Goal: Find specific page/section: Find specific page/section

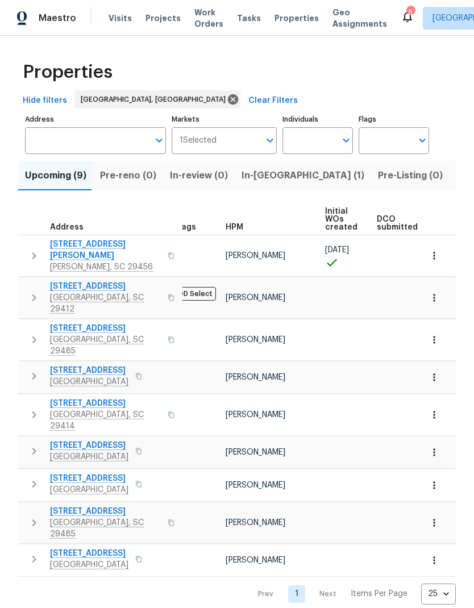
scroll to position [0, 10]
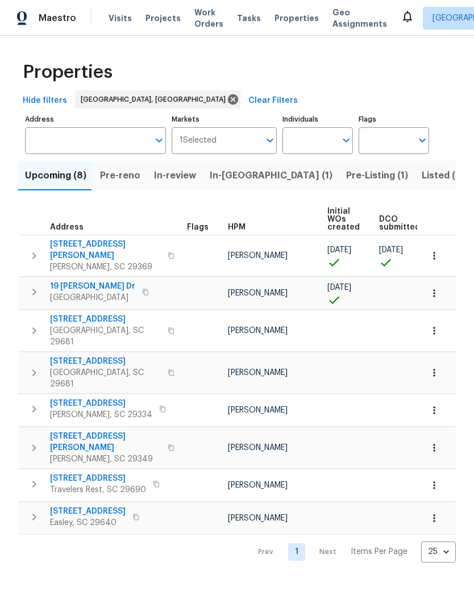
click at [233, 176] on span "In-[GEOGRAPHIC_DATA] (1)" at bounding box center [271, 176] width 123 height 16
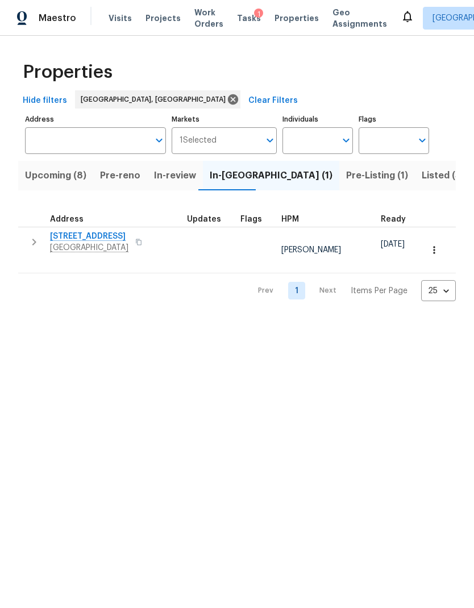
click at [56, 179] on span "Upcoming (8)" at bounding box center [55, 176] width 61 height 16
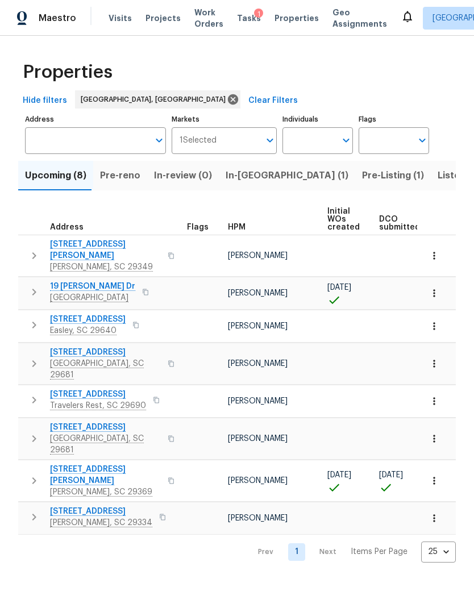
click at [119, 190] on button "Pre-reno" at bounding box center [120, 176] width 54 height 30
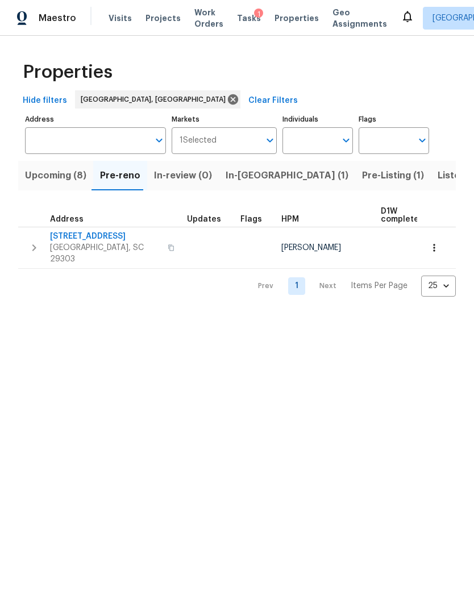
click at [101, 238] on span "44 Willowood Dr" at bounding box center [105, 236] width 111 height 11
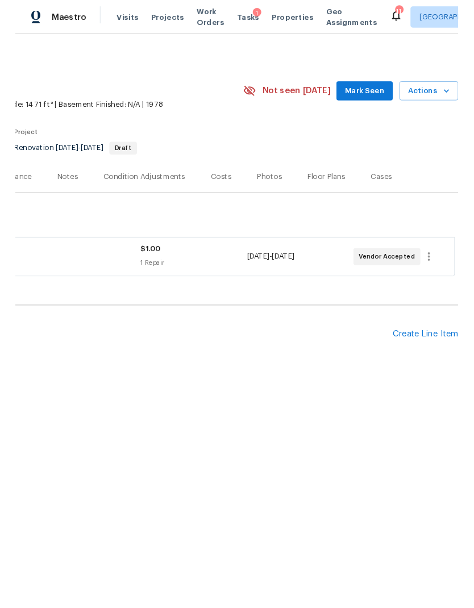
scroll to position [0, 168]
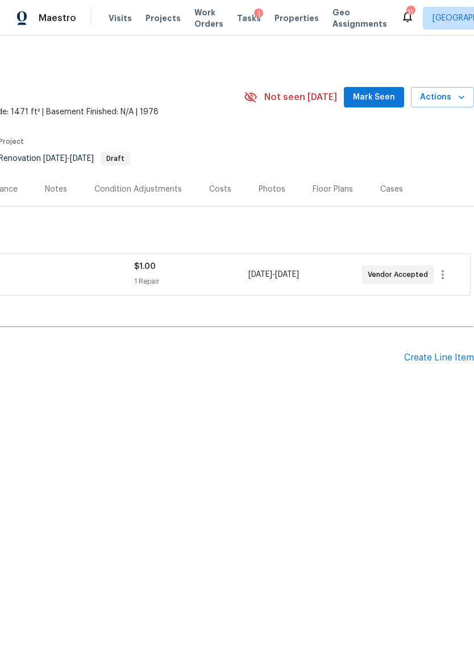
click at [227, 181] on div "Costs" at bounding box center [220, 189] width 49 height 34
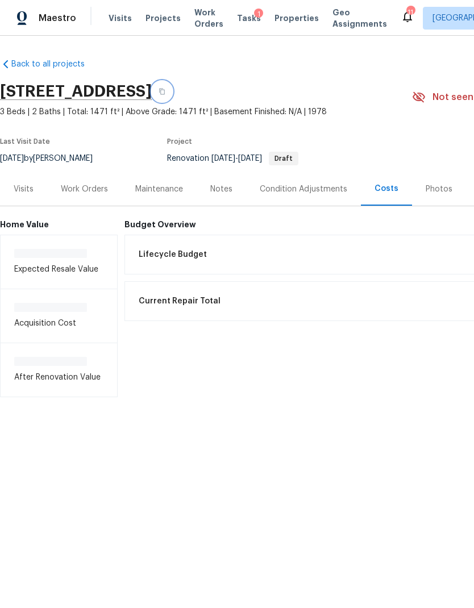
click at [165, 91] on icon "button" at bounding box center [162, 91] width 7 height 7
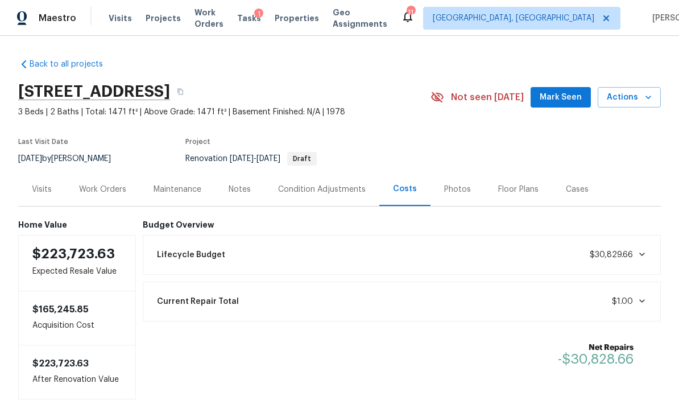
click at [101, 188] on div "Work Orders" at bounding box center [102, 189] width 47 height 11
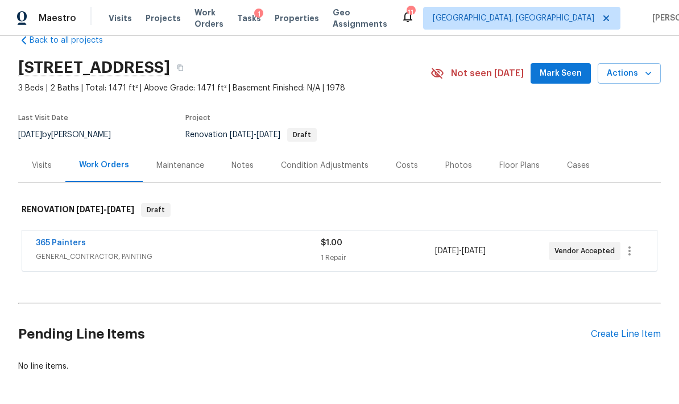
scroll to position [23, 0]
click at [413, 165] on div "Costs" at bounding box center [406, 166] width 49 height 34
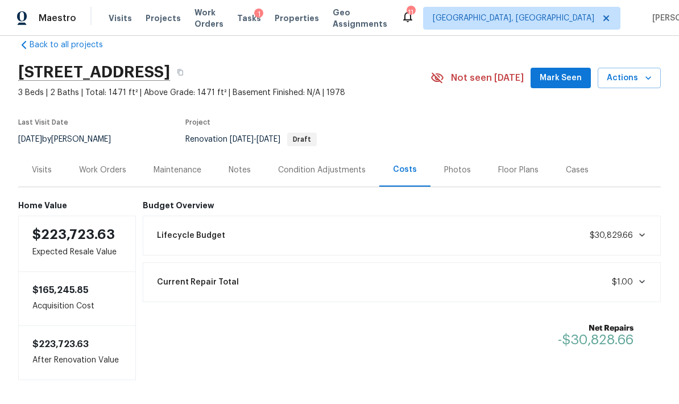
scroll to position [45, 0]
click at [473, 223] on div "Lifecycle Budget $30,829.66" at bounding box center [402, 235] width 504 height 25
